Goal: Task Accomplishment & Management: Manage account settings

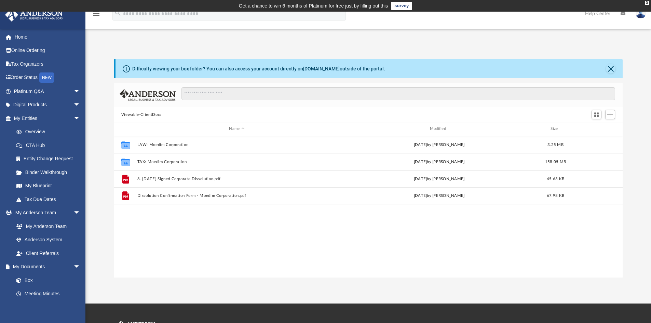
scroll to position [150, 504]
click at [44, 48] on link "Online Ordering" at bounding box center [48, 51] width 86 height 14
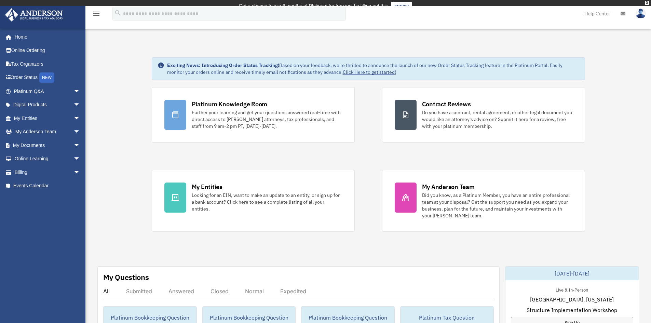
click at [638, 13] on img at bounding box center [641, 14] width 10 height 10
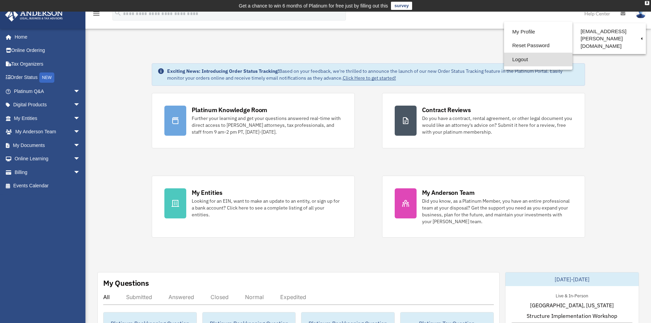
click at [513, 58] on link "Logout" at bounding box center [538, 60] width 68 height 14
